Goal: Transaction & Acquisition: Download file/media

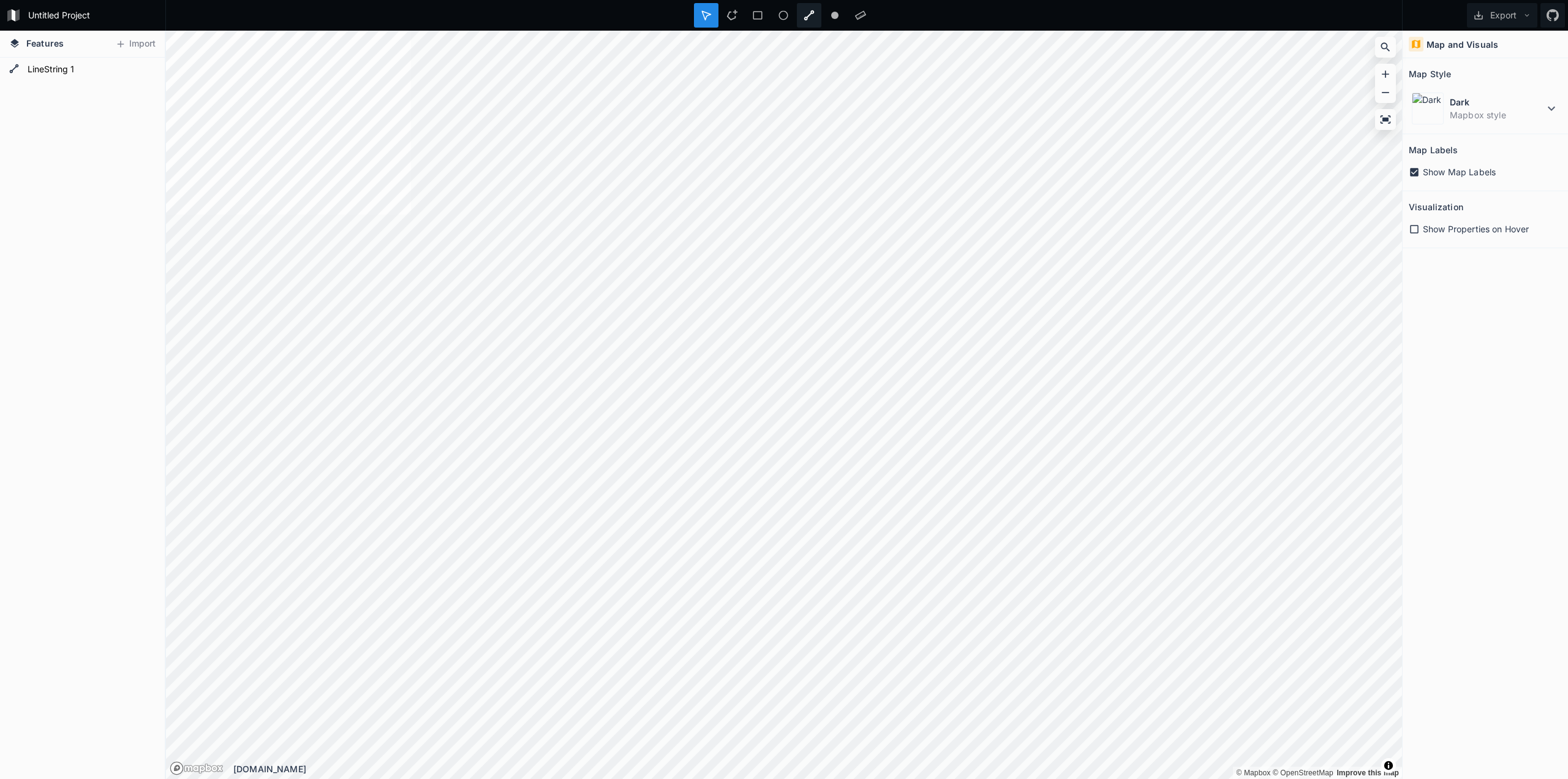
click at [804, 19] on icon at bounding box center [809, 15] width 10 height 10
click at [1459, 300] on div "Map and Visuals Map Style Dark Mapbox style Map Labels Show Map Labels Visualiz…" at bounding box center [1485, 405] width 166 height 749
click at [138, 66] on form "LineString 1" at bounding box center [81, 70] width 114 height 18
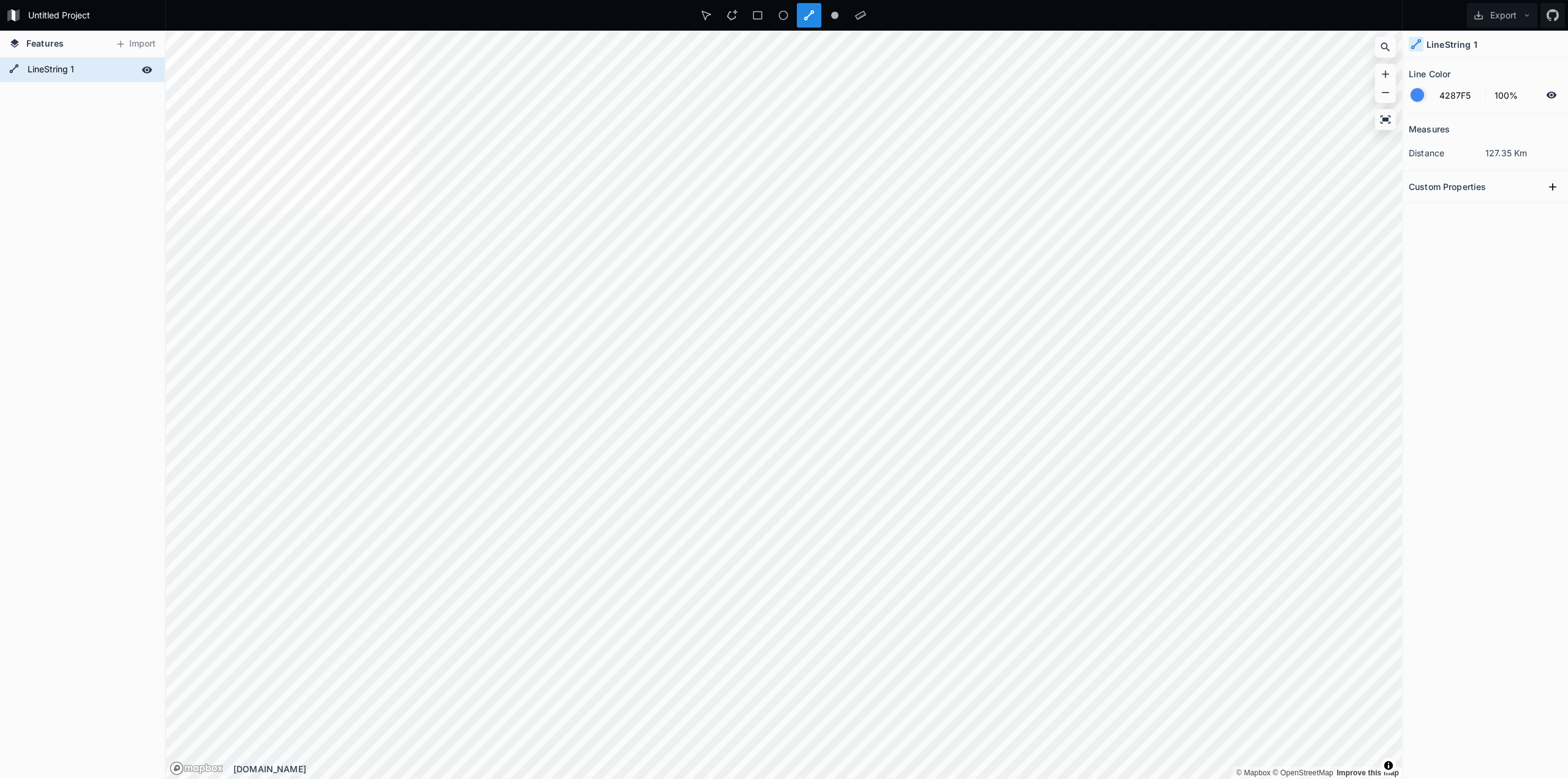
click at [149, 70] on icon at bounding box center [148, 70] width 11 height 11
click at [181, 88] on div "Delete" at bounding box center [216, 89] width 123 height 25
click at [52, 70] on form "LineString 1" at bounding box center [81, 70] width 114 height 18
click at [44, 74] on form "LineString 1" at bounding box center [81, 70] width 114 height 18
click at [48, 130] on div "LineString 1" at bounding box center [82, 417] width 165 height 721
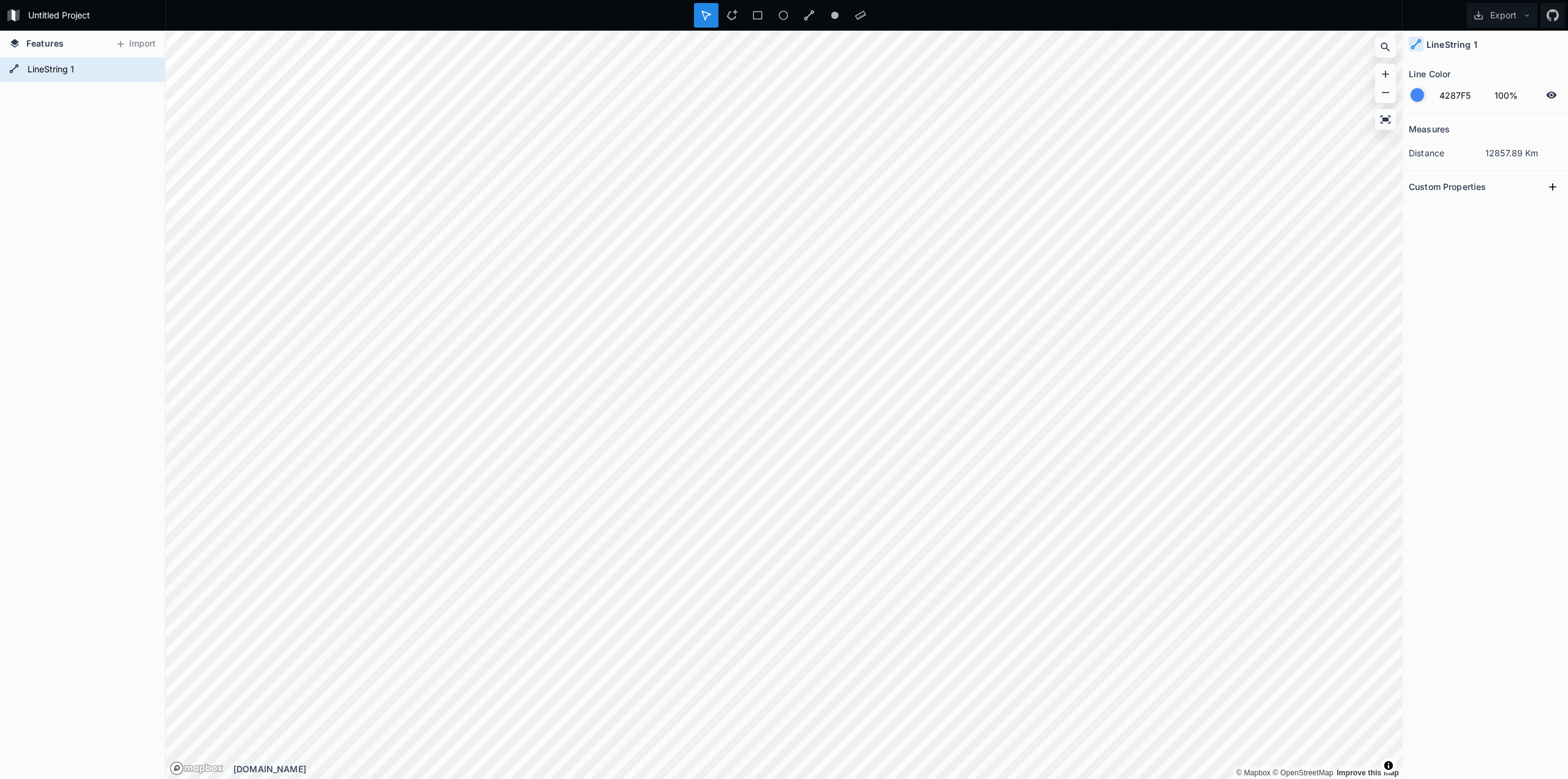
click at [1465, 281] on div "Measures distance 12857.89 Km Custom Properties" at bounding box center [1485, 415] width 166 height 604
click at [1547, 185] on icon at bounding box center [1552, 187] width 12 height 12
click at [1550, 185] on icon at bounding box center [1552, 187] width 12 height 12
click at [1556, 232] on icon "button" at bounding box center [1554, 233] width 11 height 11
click at [1533, 274] on span "Delete" at bounding box center [1533, 271] width 49 height 13
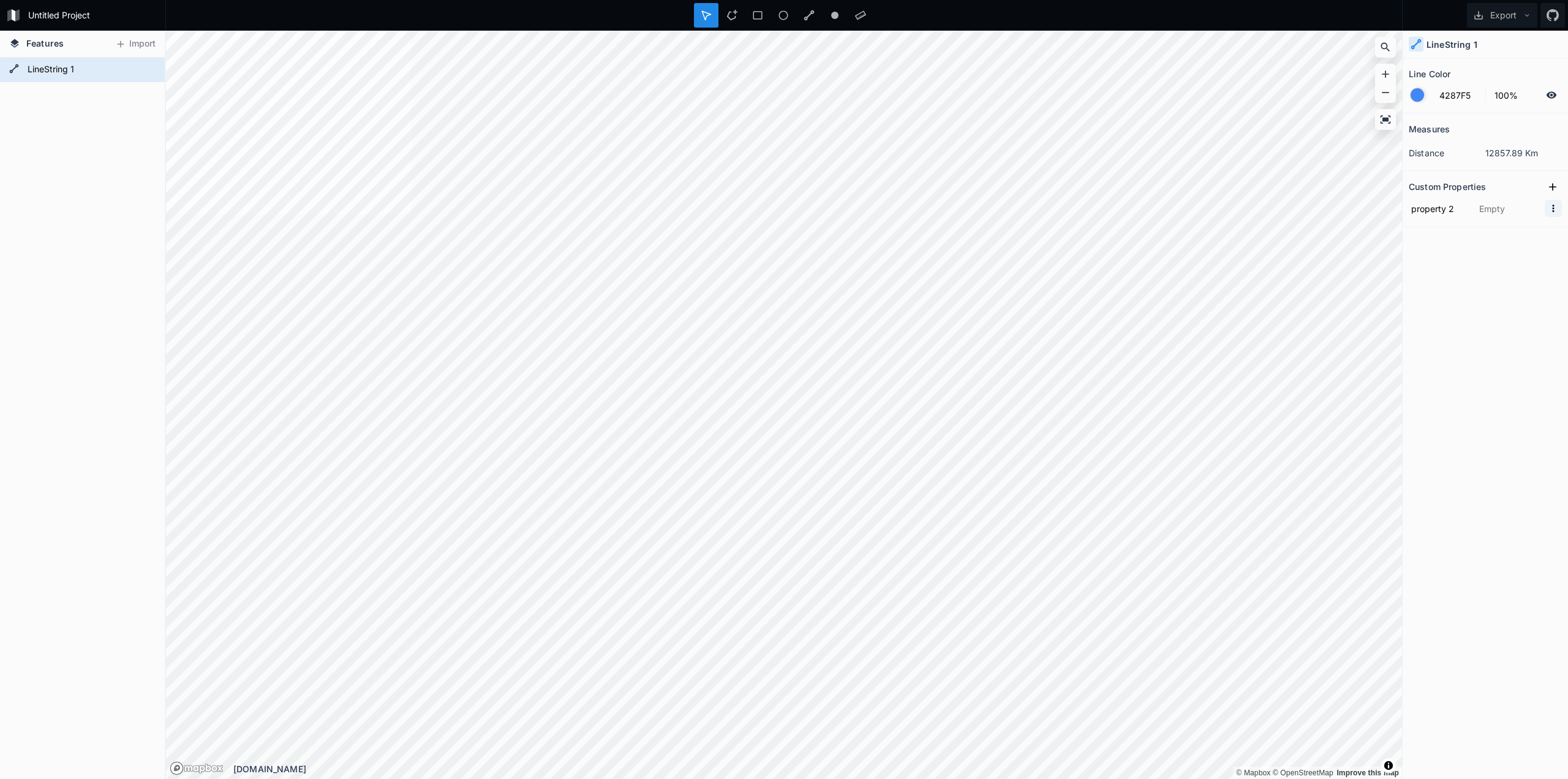
click at [1552, 212] on icon "button" at bounding box center [1554, 209] width 11 height 11
click at [1543, 245] on span "Delete" at bounding box center [1533, 247] width 49 height 13
click at [113, 95] on div "LineString 1" at bounding box center [82, 417] width 165 height 721
click at [59, 72] on form "LineString 1" at bounding box center [81, 70] width 114 height 18
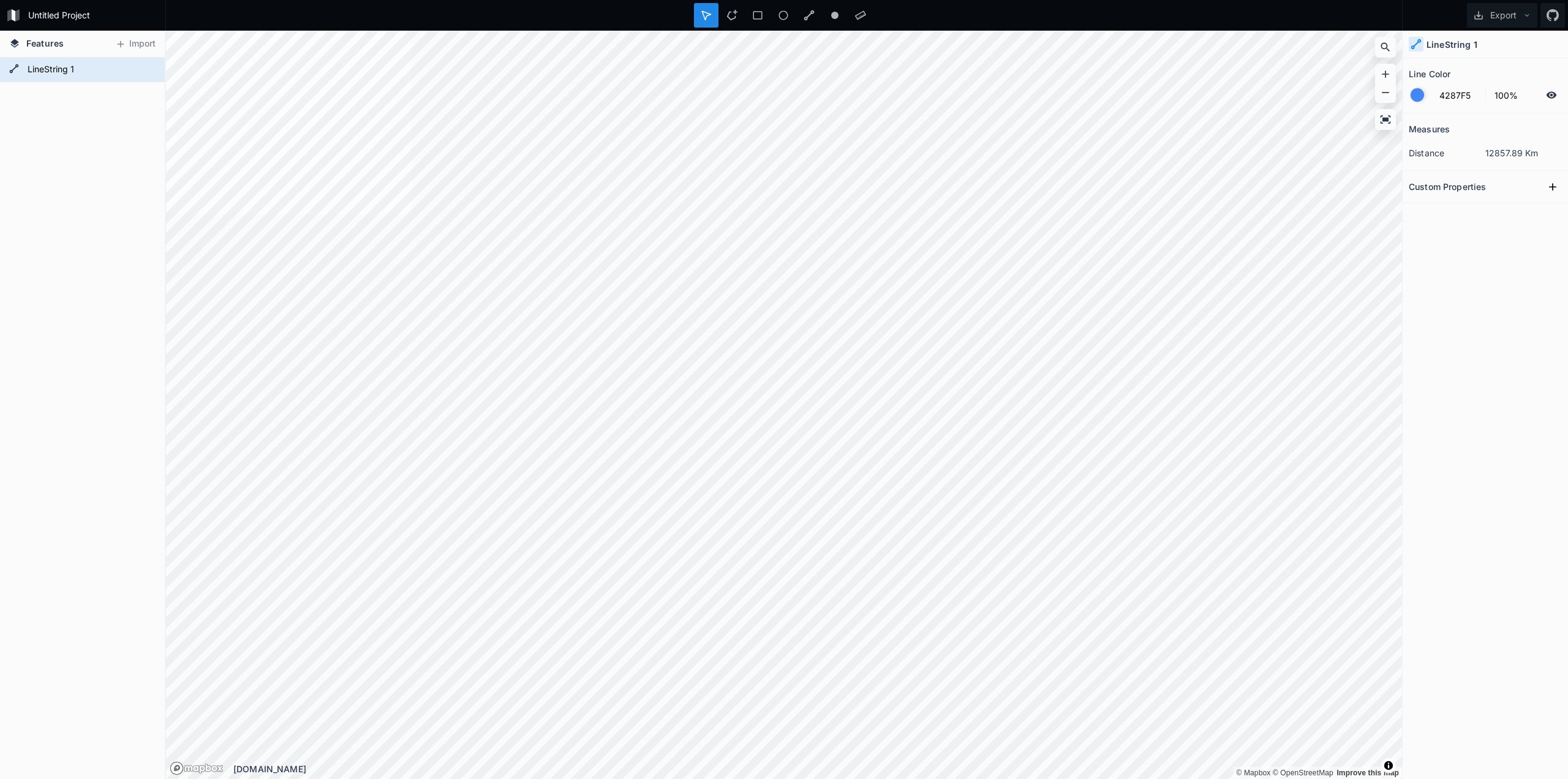
click at [68, 115] on div "LineString 1" at bounding box center [82, 417] width 165 height 721
click at [146, 68] on icon at bounding box center [148, 70] width 11 height 11
click at [109, 118] on div "LineString 1" at bounding box center [82, 417] width 165 height 721
click at [16, 110] on div "LineString 1" at bounding box center [82, 417] width 165 height 721
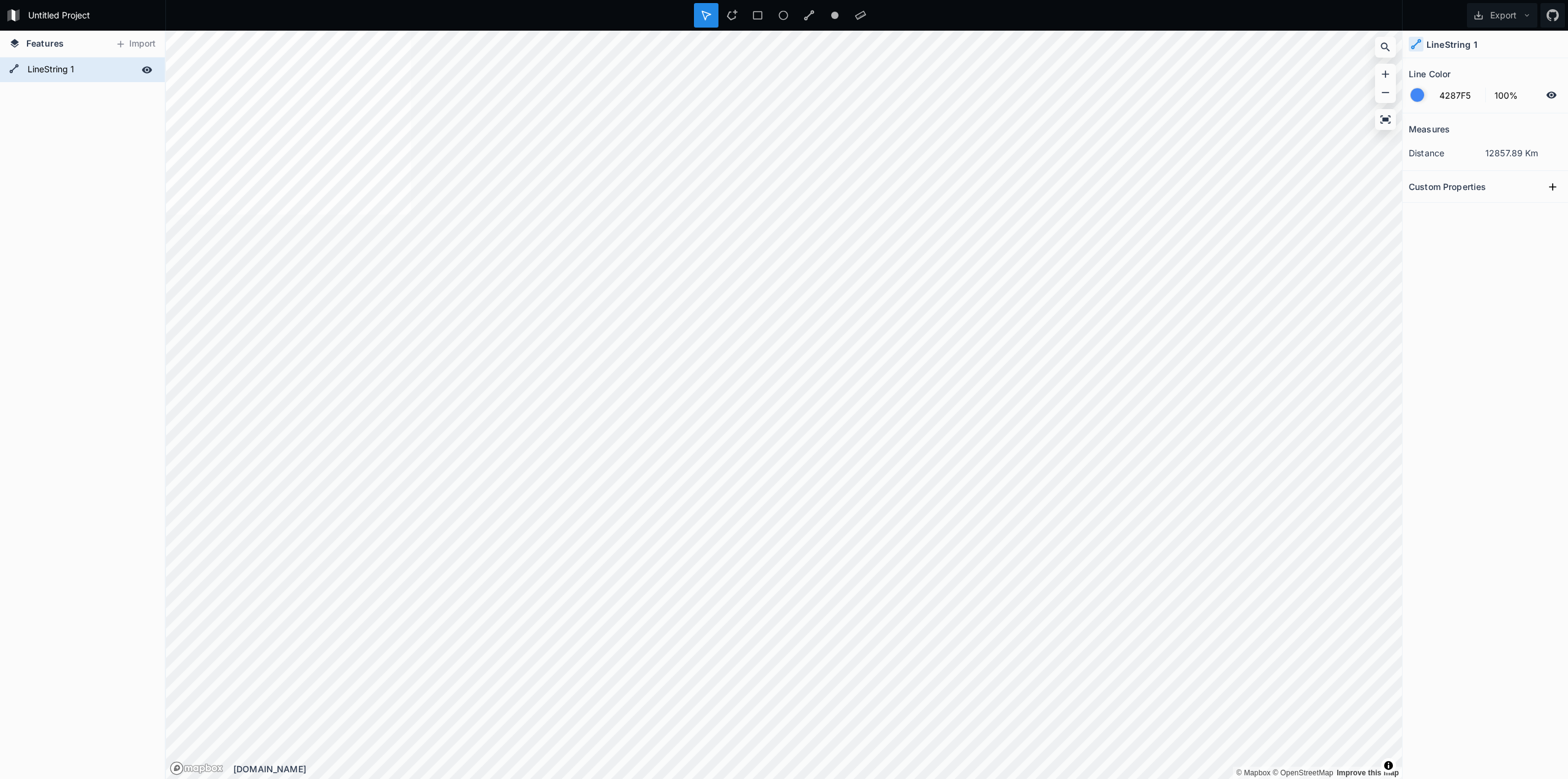
click at [13, 73] on icon at bounding box center [14, 69] width 10 height 10
click at [1475, 313] on div "Measures distance 12857.89 Km Custom Properties" at bounding box center [1485, 415] width 166 height 604
click at [1499, 21] on button "Export" at bounding box center [1502, 15] width 70 height 25
click at [1491, 234] on div "Measures distance 12857.89 Km Custom Properties" at bounding box center [1485, 415] width 166 height 604
click at [1385, 763] on span "Toggle attribution" at bounding box center [1389, 765] width 8 height 13
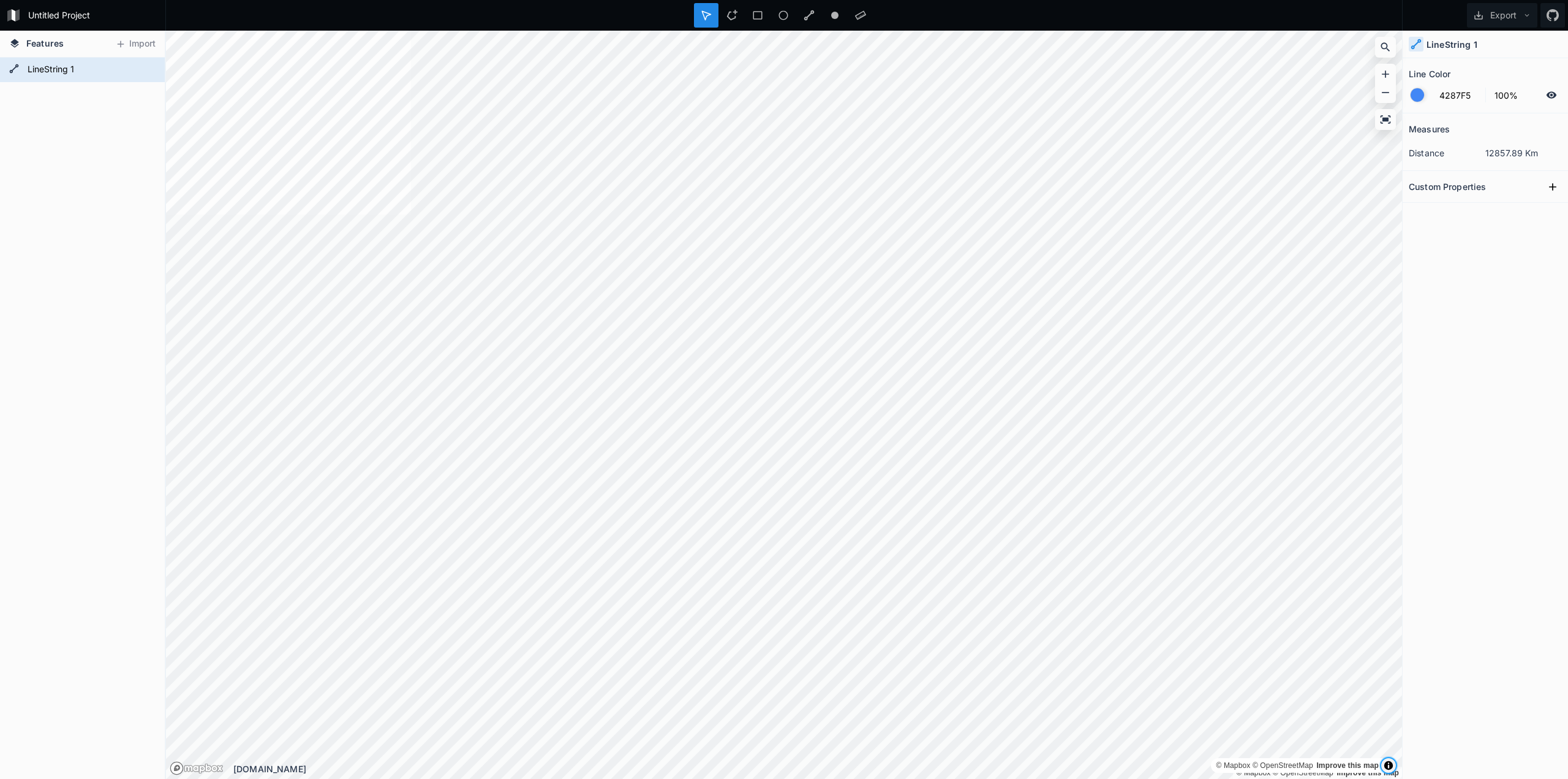
click at [1385, 763] on span "Toggle attribution" at bounding box center [1389, 765] width 8 height 13
click at [1460, 677] on div "Measures distance 12857.89 Km Custom Properties" at bounding box center [1485, 415] width 166 height 604
click at [1391, 119] on icon at bounding box center [1385, 119] width 12 height 12
click at [1381, 122] on icon at bounding box center [1385, 119] width 12 height 12
click at [1464, 190] on h2 "Custom Properties" at bounding box center [1447, 187] width 77 height 19
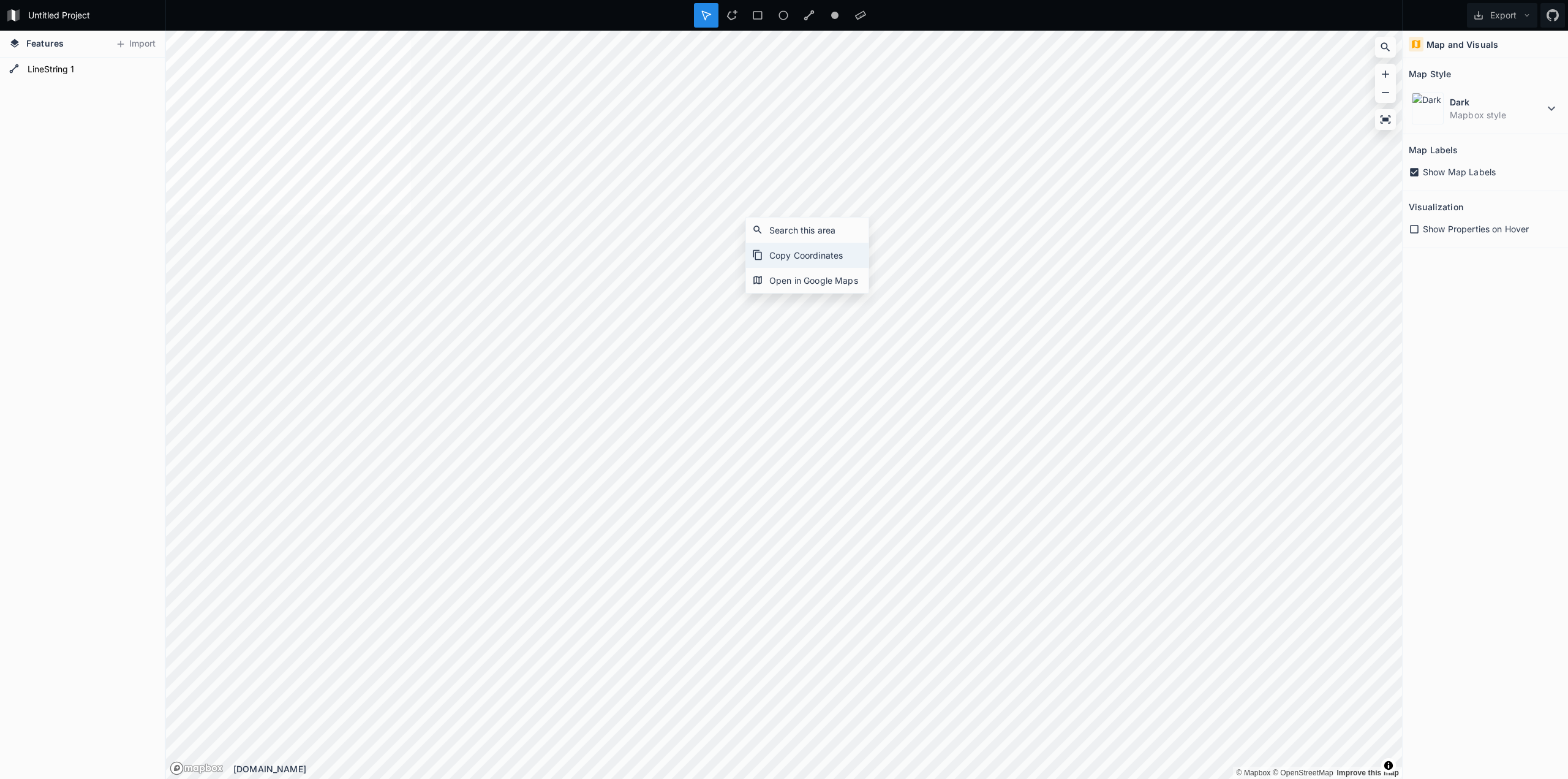
click at [800, 251] on div "Copy Coordinates" at bounding box center [807, 255] width 123 height 25
click at [1476, 336] on div "Map and Visuals Map Style Dark Mapbox style Map Labels Show Map Labels Visualiz…" at bounding box center [1485, 405] width 166 height 749
click at [1459, 45] on h4 "Map and Visuals" at bounding box center [1461, 45] width 71 height 13
click at [1508, 17] on button "Export" at bounding box center [1502, 15] width 70 height 25
click at [1499, 74] on div "Export as .geojson" at bounding box center [1499, 70] width 123 height 25
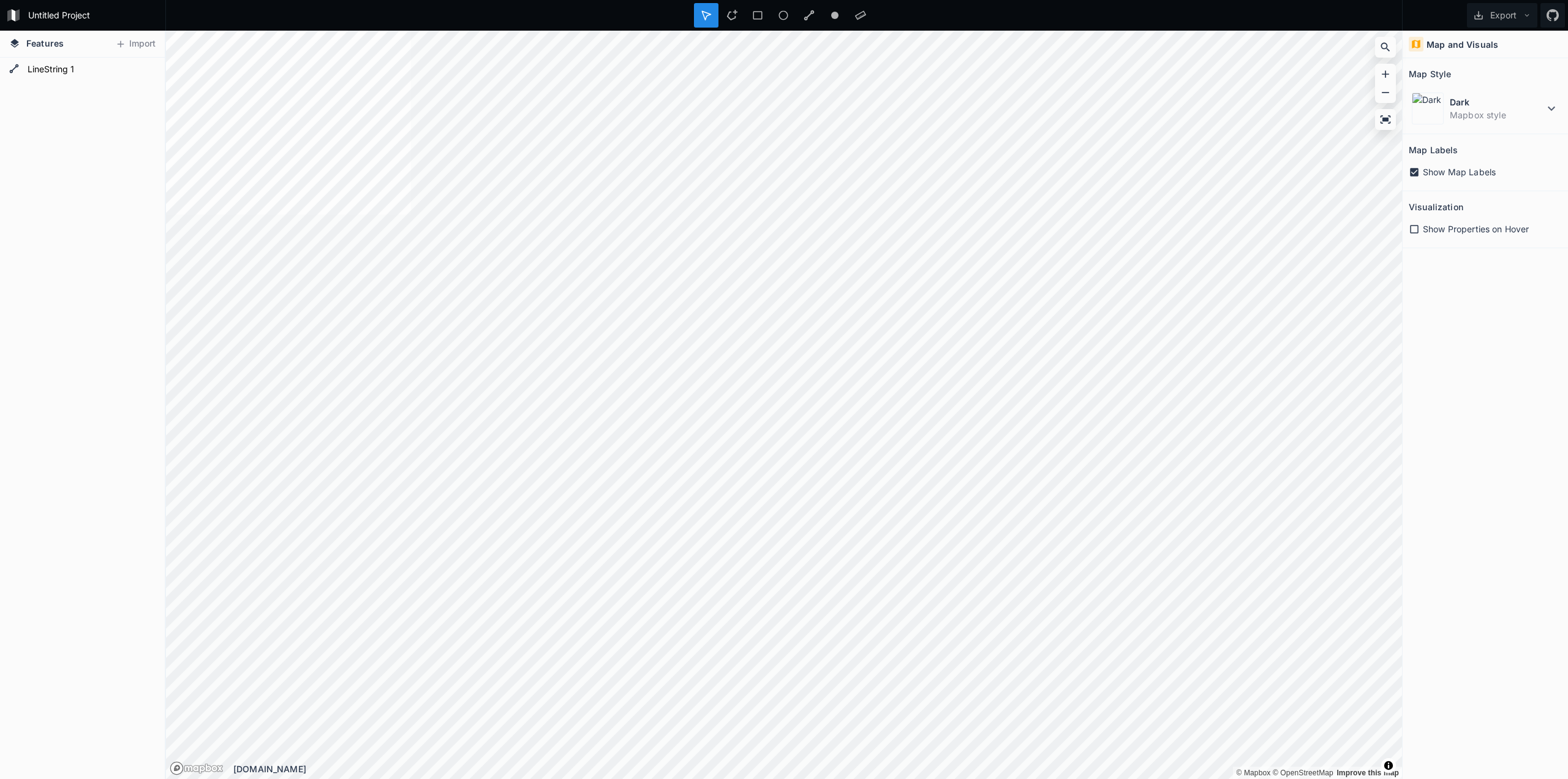
click at [1453, 365] on div "Map and Visuals Map Style Dark Mapbox style Map Labels Show Map Labels Visualiz…" at bounding box center [1485, 405] width 166 height 749
click at [1529, 13] on icon at bounding box center [1526, 15] width 9 height 9
